Goal: Information Seeking & Learning: Learn about a topic

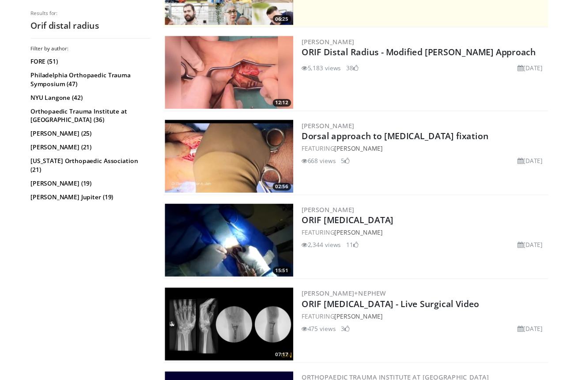
scroll to position [163, 0]
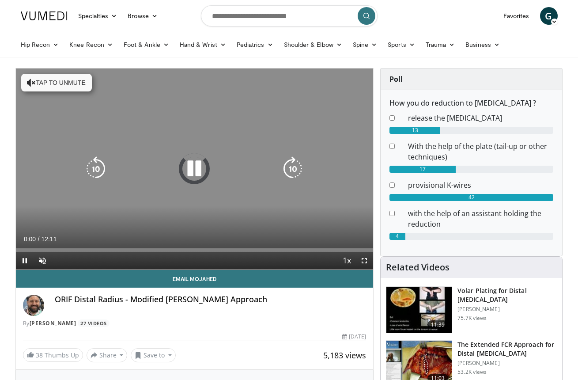
click at [68, 78] on button "Tap to unmute" at bounding box center [56, 83] width 71 height 18
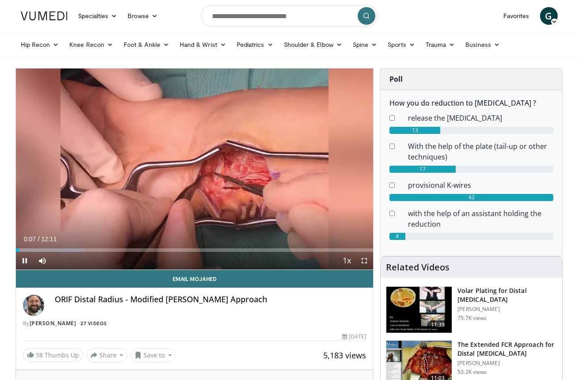
click at [365, 262] on span "Video Player" at bounding box center [365, 261] width 18 height 18
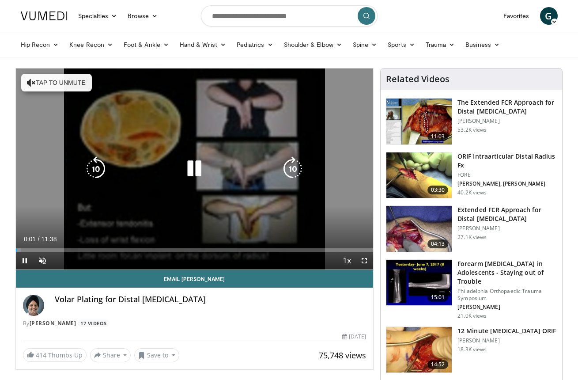
click at [191, 171] on icon "Video Player" at bounding box center [194, 168] width 25 height 25
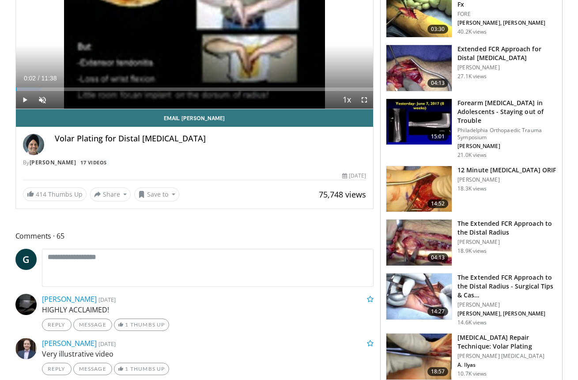
scroll to position [197, 0]
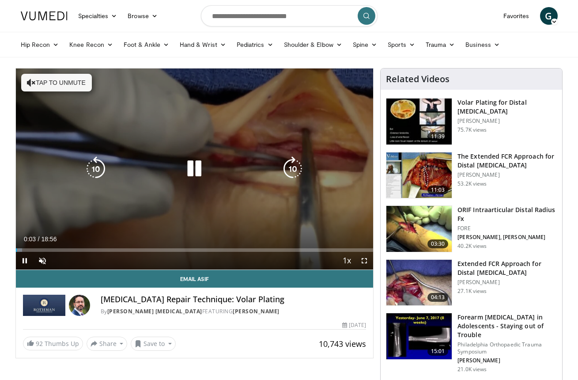
click at [80, 76] on button "Tap to unmute" at bounding box center [56, 83] width 71 height 18
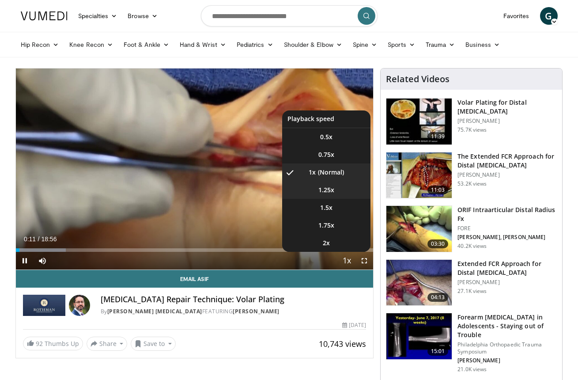
click at [328, 191] on span "1.25x" at bounding box center [327, 190] width 16 height 9
click at [346, 262] on span "Video Player" at bounding box center [347, 261] width 12 height 18
click at [331, 209] on span "1.5x" at bounding box center [326, 207] width 12 height 9
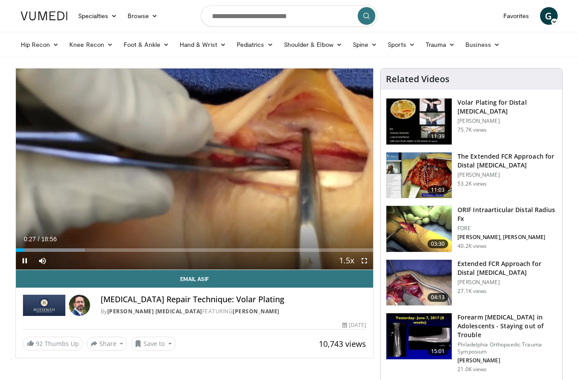
click at [366, 261] on span "Video Player" at bounding box center [365, 261] width 18 height 18
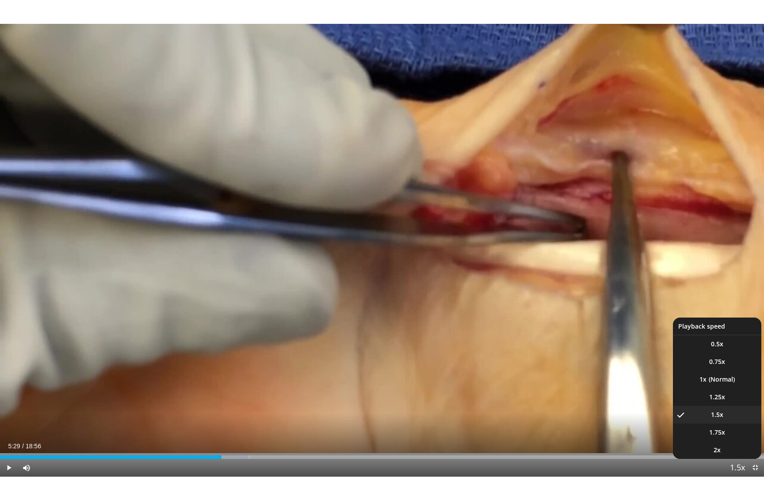
click at [578, 380] on span "Video Player" at bounding box center [737, 469] width 12 height 18
click at [578, 378] on li "1x" at bounding box center [717, 380] width 88 height 18
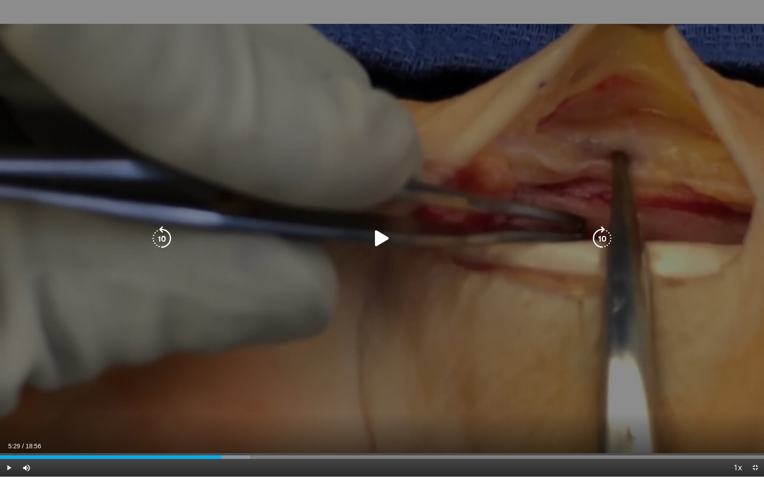
click at [578, 378] on div "10 seconds Tap to unmute" at bounding box center [382, 238] width 764 height 477
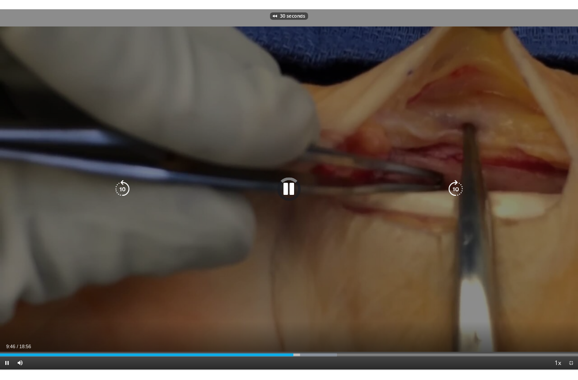
scroll to position [10, 9]
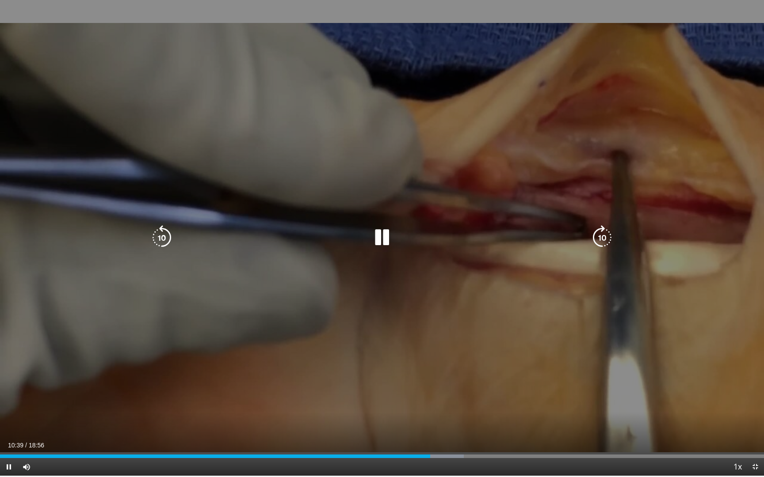
click at [375, 241] on icon "Video Player" at bounding box center [381, 237] width 25 height 25
click at [578, 380] on div "30 seconds Tap to unmute" at bounding box center [382, 237] width 764 height 477
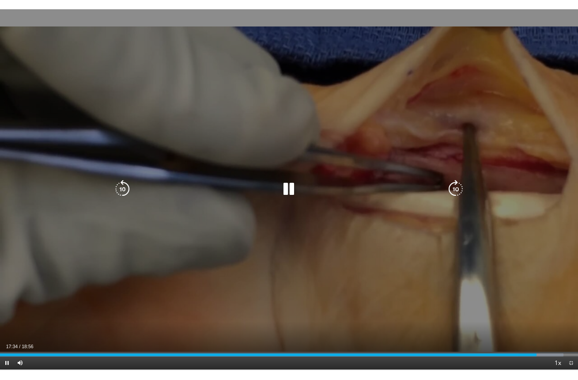
scroll to position [6, 9]
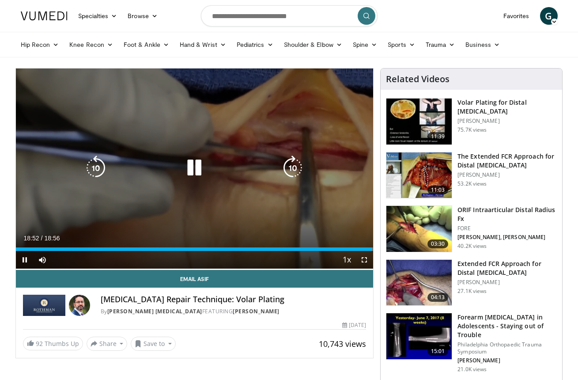
click at [193, 166] on icon "Video Player" at bounding box center [194, 168] width 25 height 25
